Goal: Task Accomplishment & Management: Complete application form

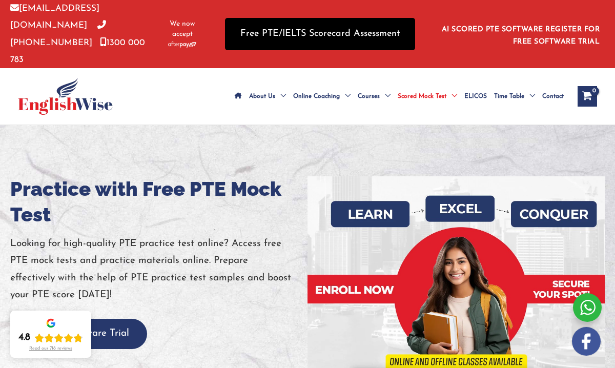
click at [380, 33] on link "Free PTE/IELTS Scorecard Assessment" at bounding box center [320, 34] width 190 height 32
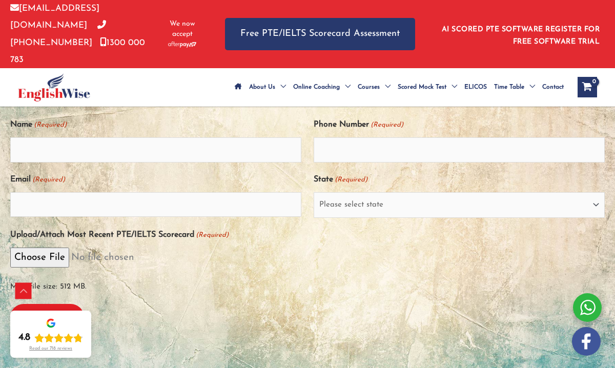
scroll to position [234, 0]
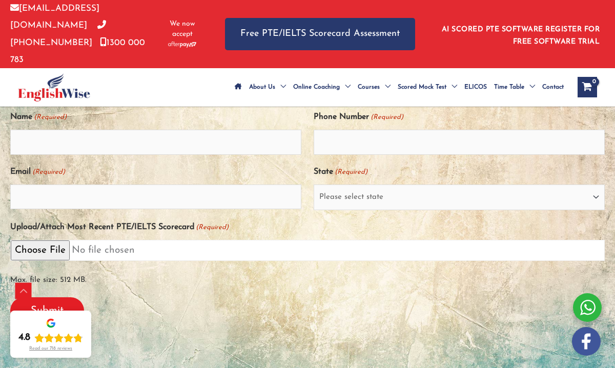
click at [48, 240] on input "Upload/Attach Most Recent PTE/IELTS Scorecard (Required)" at bounding box center [307, 250] width 594 height 21
